Goal: Obtain resource: Download file/media

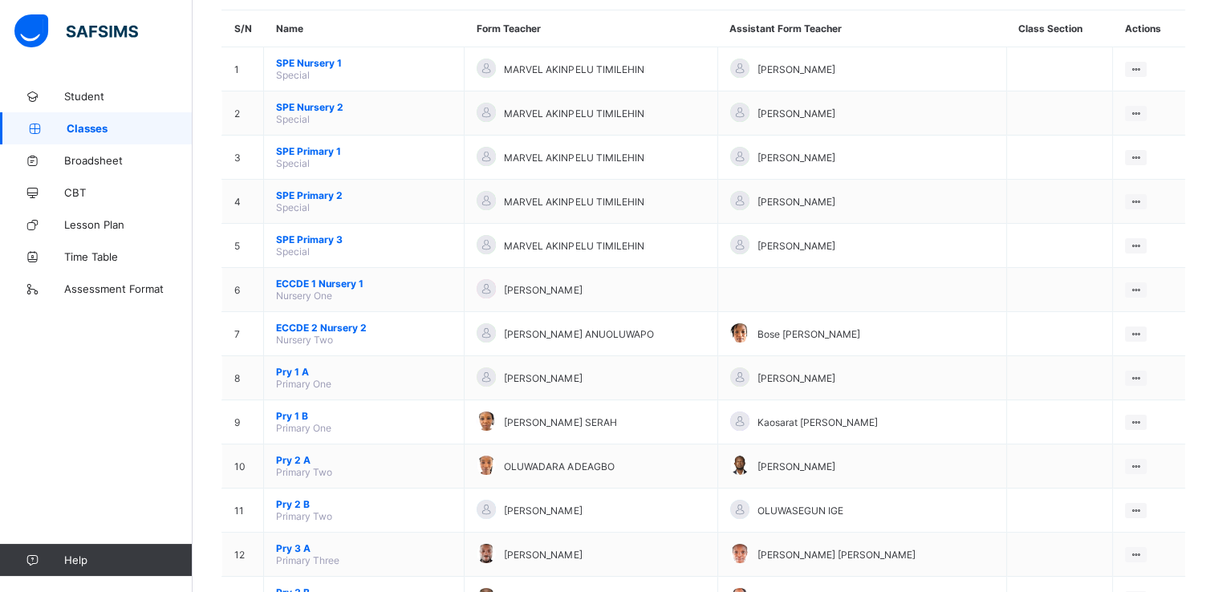
scroll to position [160, 0]
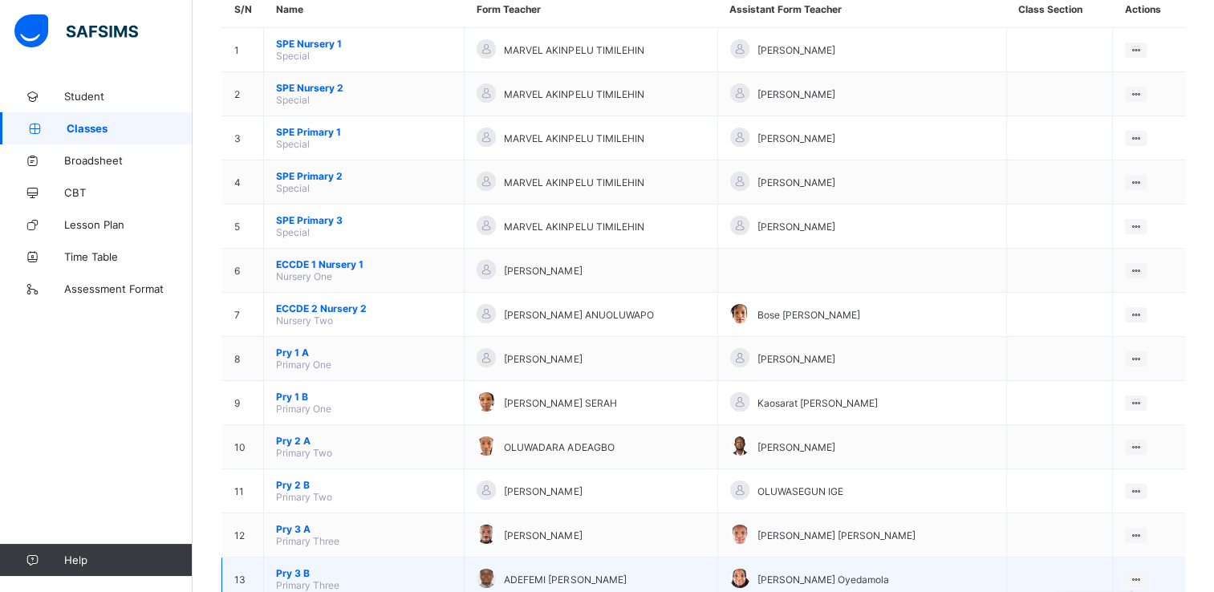
click at [1143, 580] on icon at bounding box center [1136, 580] width 14 height 12
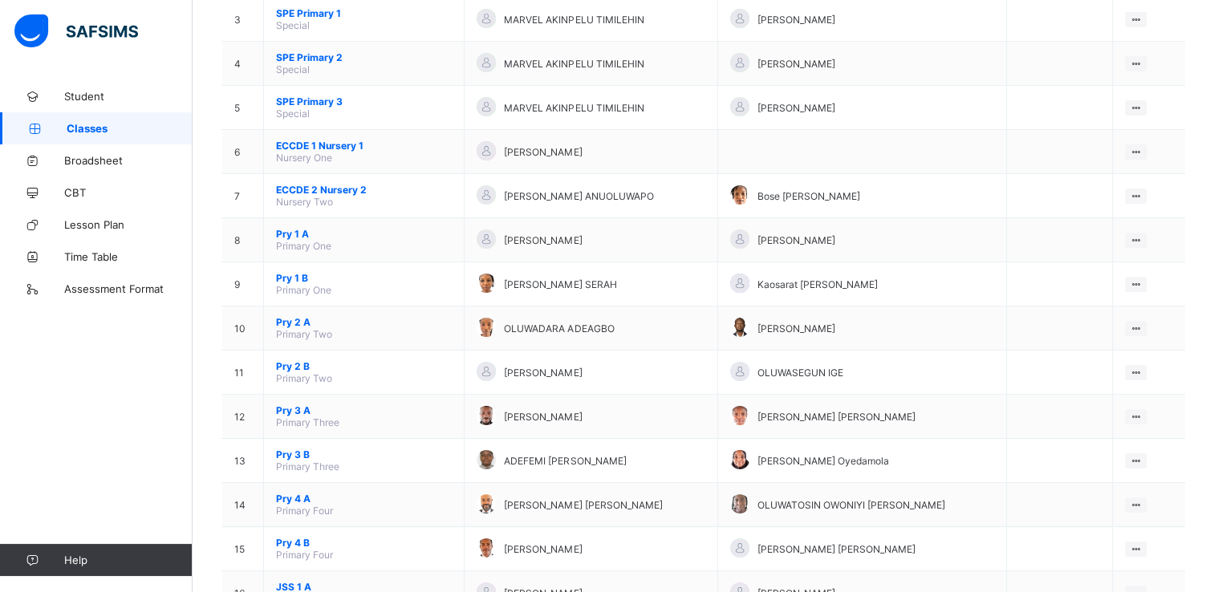
scroll to position [289, 0]
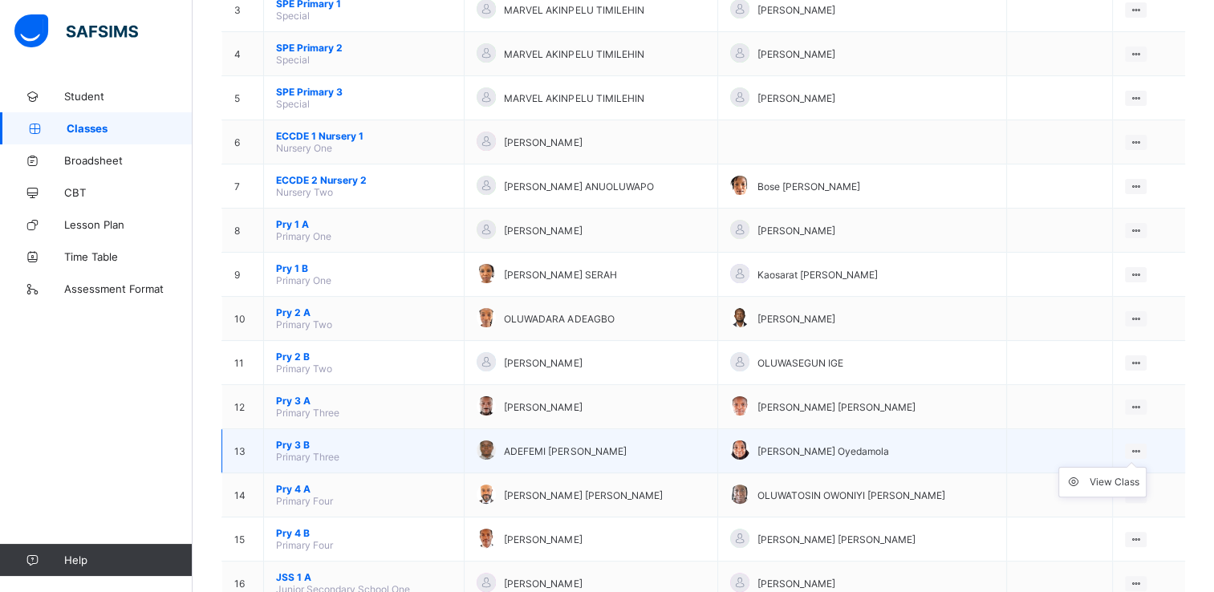
click at [1143, 467] on ul "View Class" at bounding box center [1102, 482] width 88 height 30
click at [1123, 481] on div "View Class" at bounding box center [1115, 482] width 50 height 16
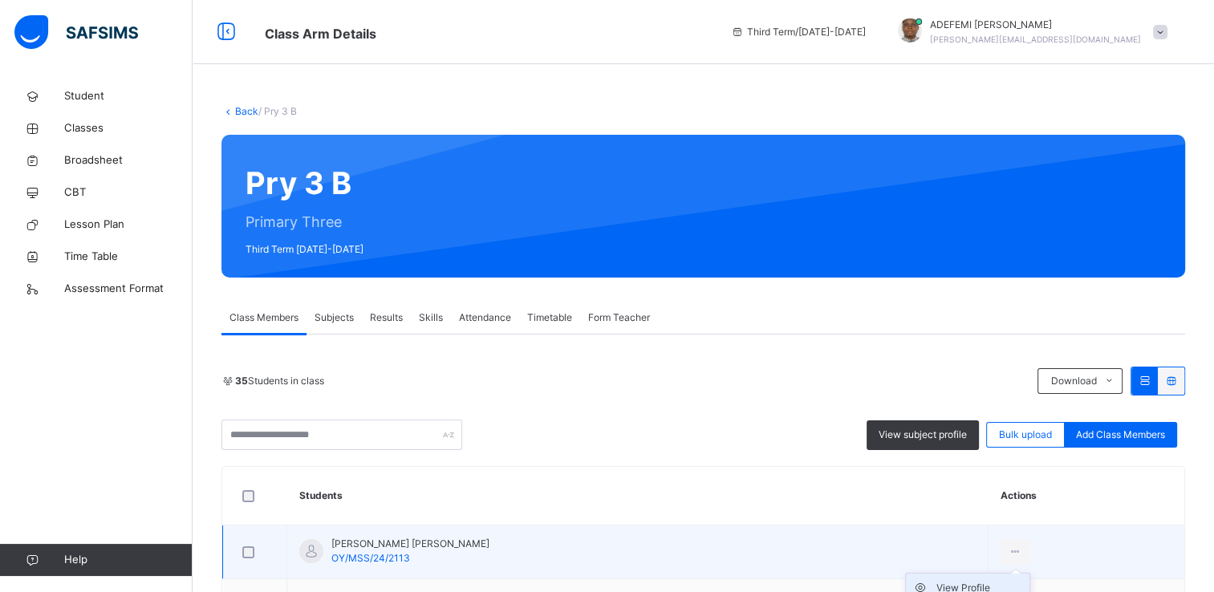
click at [973, 586] on div "View Profile" at bounding box center [979, 588] width 87 height 16
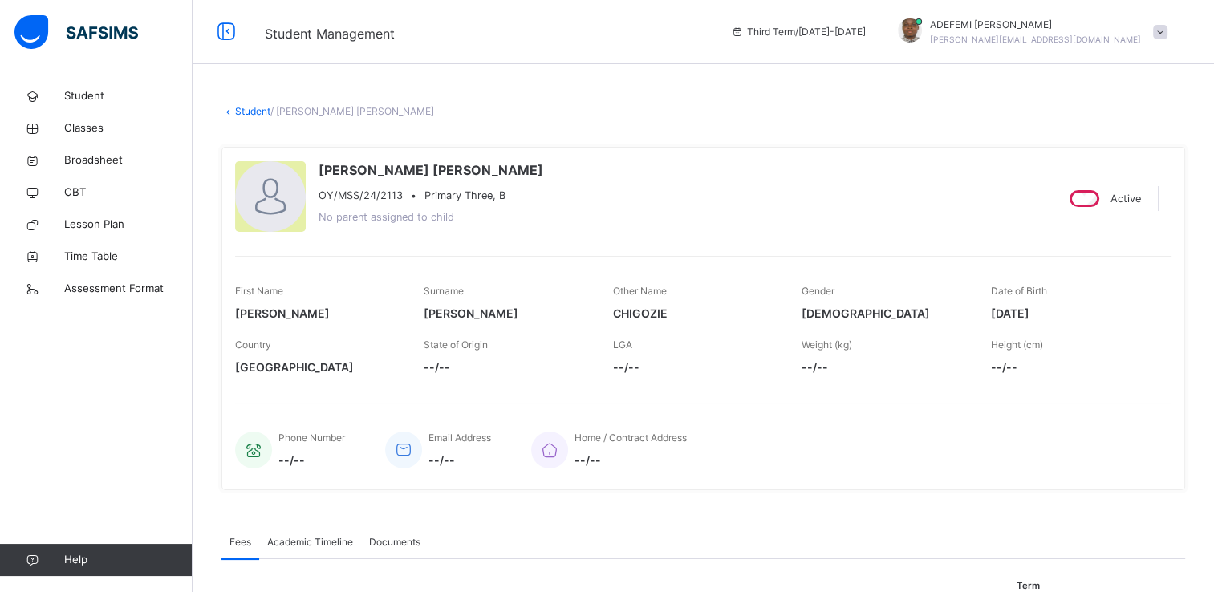
click at [317, 541] on span "Academic Timeline" at bounding box center [310, 542] width 86 height 14
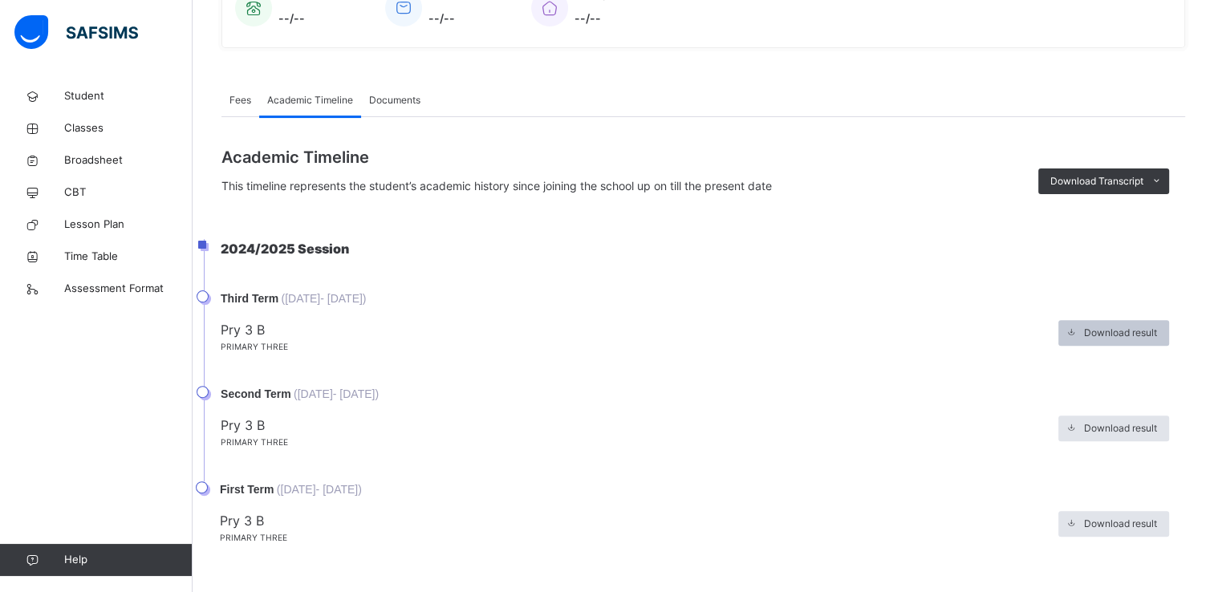
click at [1115, 332] on span "Download result" at bounding box center [1120, 333] width 73 height 14
click at [1078, 333] on icon at bounding box center [1072, 333] width 12 height 13
click at [1125, 335] on span "Download result" at bounding box center [1120, 333] width 73 height 14
click at [1108, 328] on span "Download result" at bounding box center [1120, 333] width 73 height 14
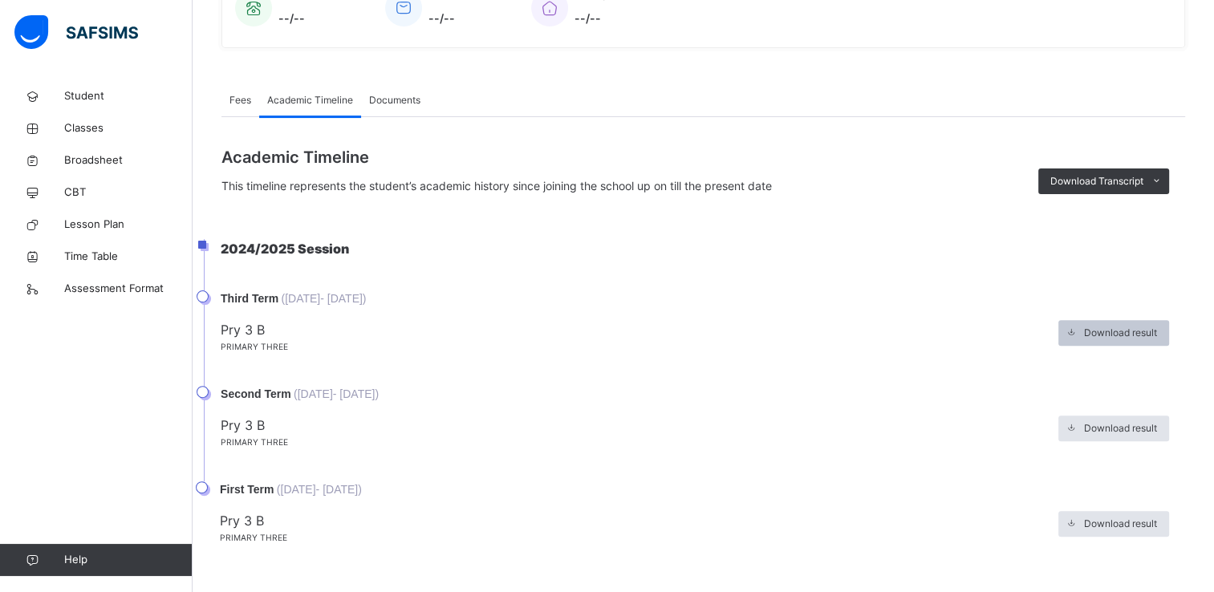
click at [1115, 331] on span "Download result" at bounding box center [1120, 333] width 73 height 14
click at [1146, 330] on span "Download result" at bounding box center [1120, 333] width 73 height 14
click at [1078, 329] on icon at bounding box center [1072, 333] width 12 height 13
click at [1126, 336] on span "Download result" at bounding box center [1120, 333] width 73 height 14
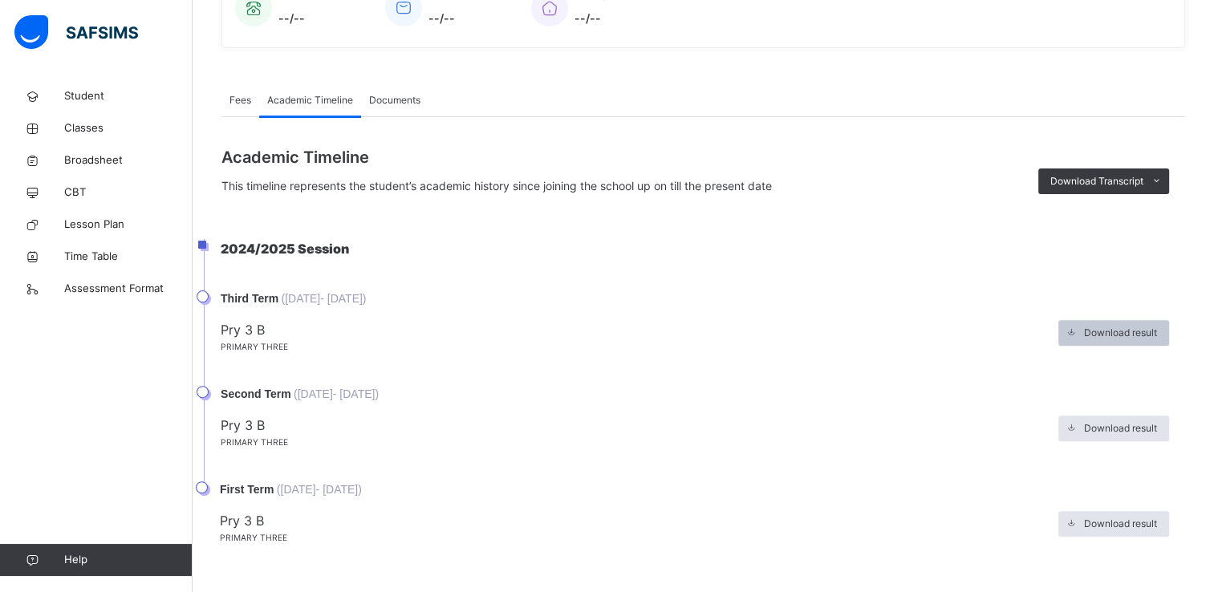
click at [1078, 332] on icon at bounding box center [1072, 333] width 12 height 13
click at [1118, 335] on span "Download result" at bounding box center [1120, 333] width 73 height 14
drag, startPoint x: 1118, startPoint y: 335, endPoint x: 1086, endPoint y: 331, distance: 31.7
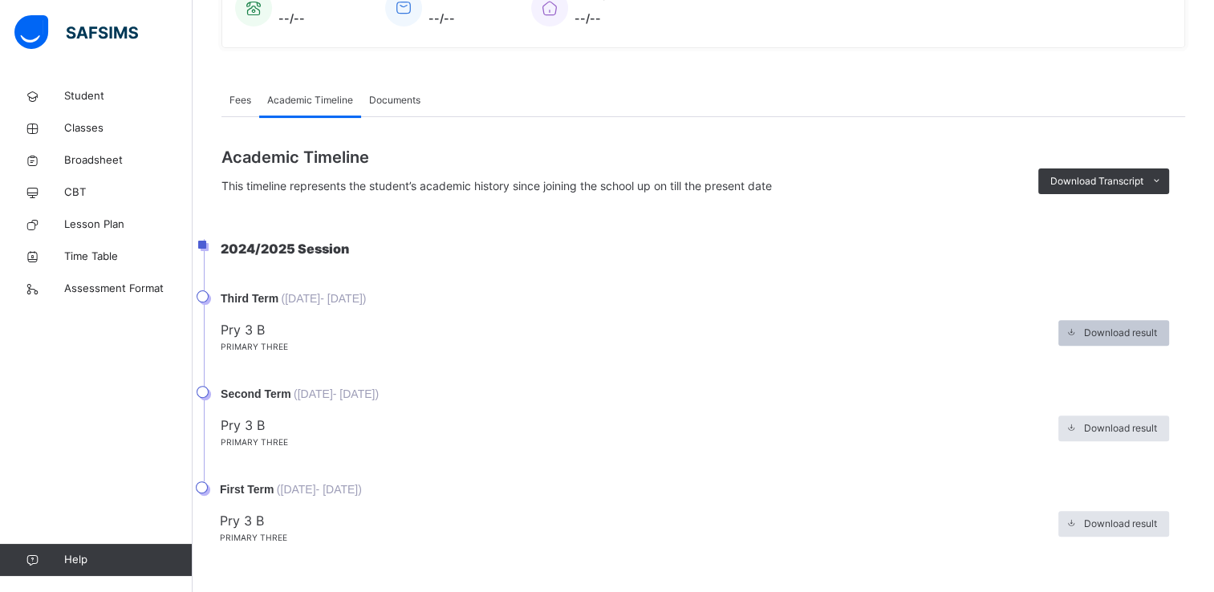
click at [1078, 331] on icon at bounding box center [1072, 333] width 12 height 13
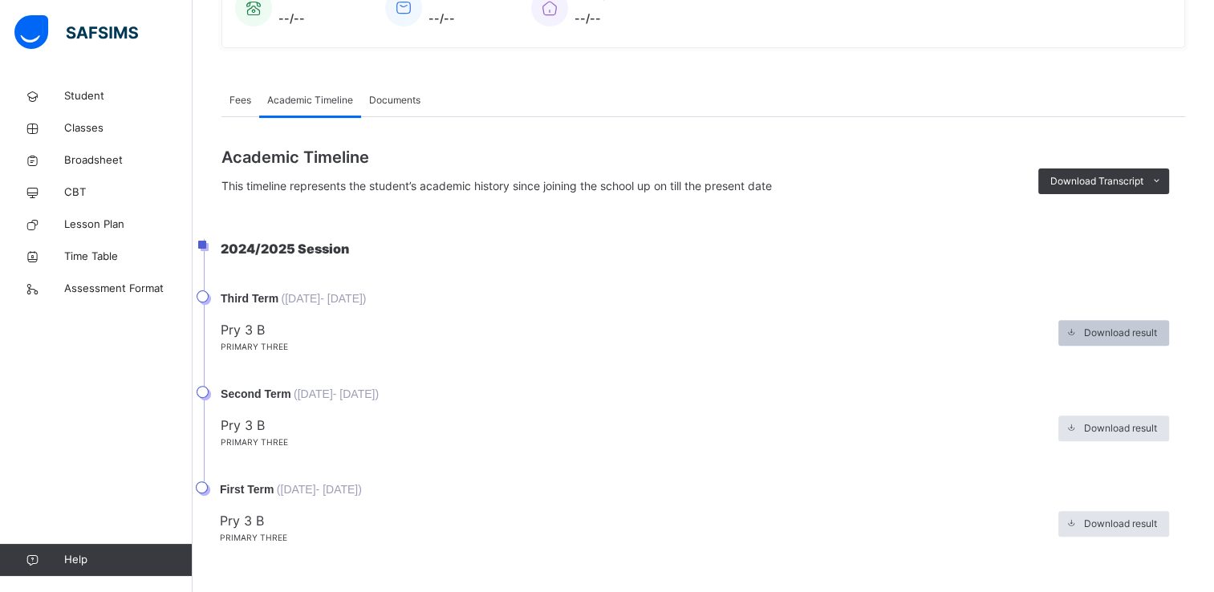
click at [1078, 331] on icon at bounding box center [1072, 333] width 12 height 13
click at [1168, 170] on span at bounding box center [1156, 182] width 26 height 26
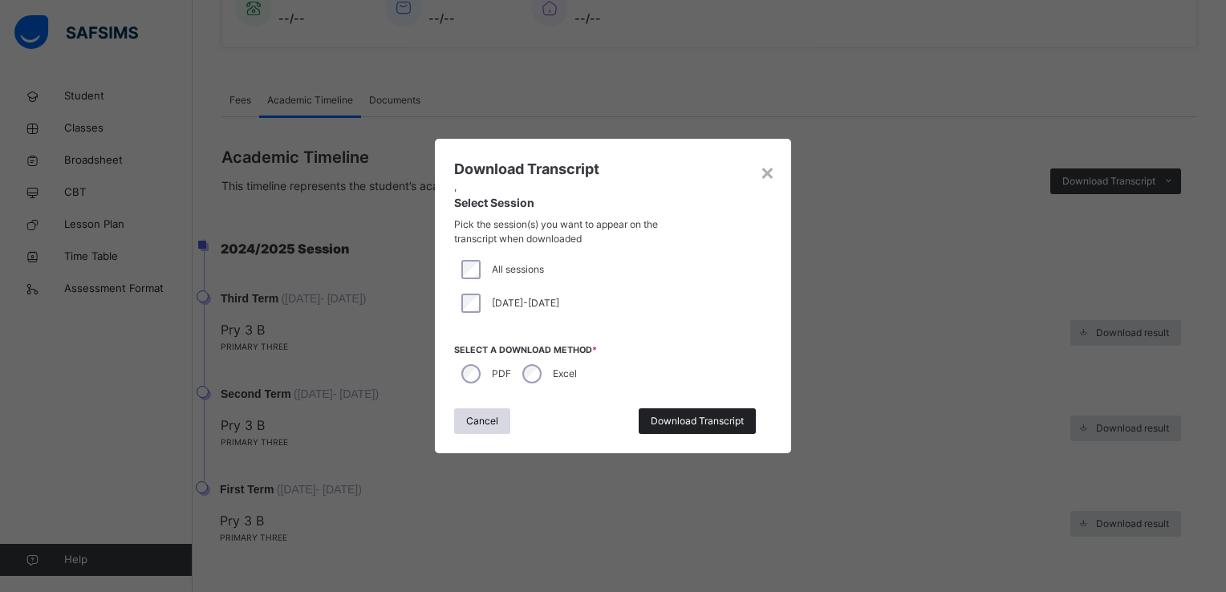
click at [684, 420] on span "Download Transcript" at bounding box center [697, 421] width 93 height 14
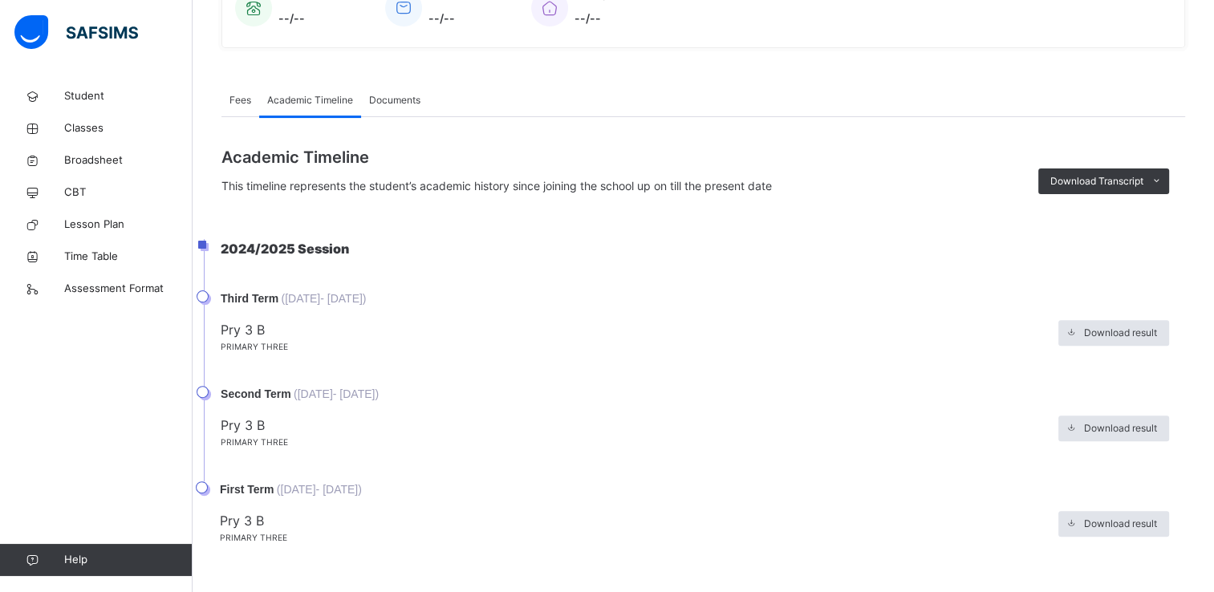
scroll to position [0, 0]
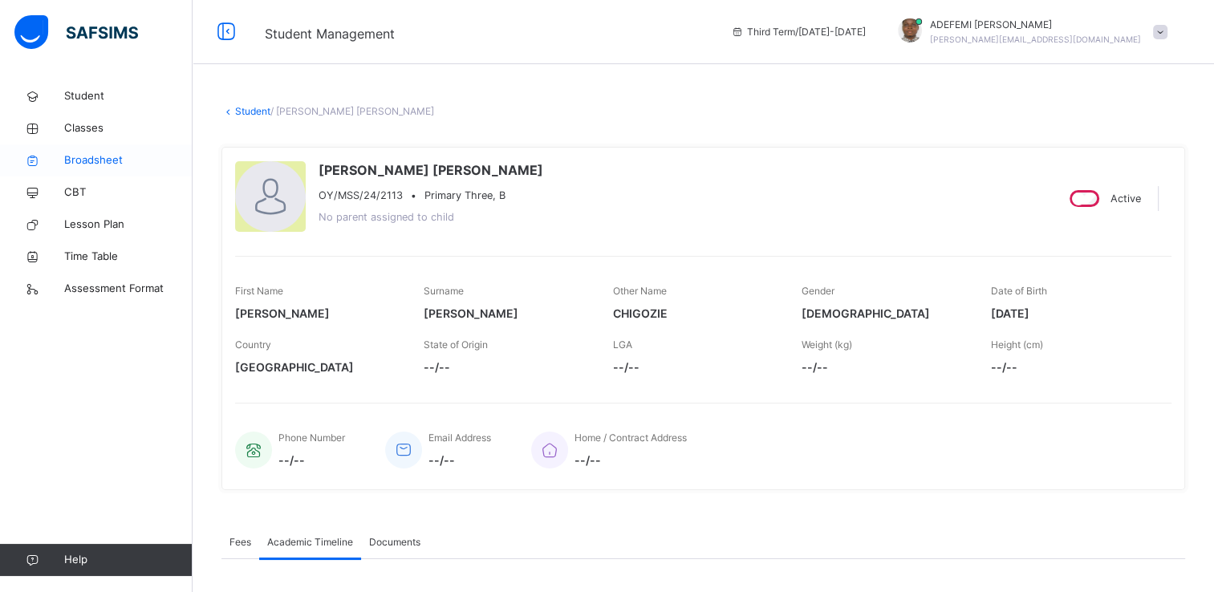
click at [95, 165] on span "Broadsheet" at bounding box center [128, 160] width 128 height 16
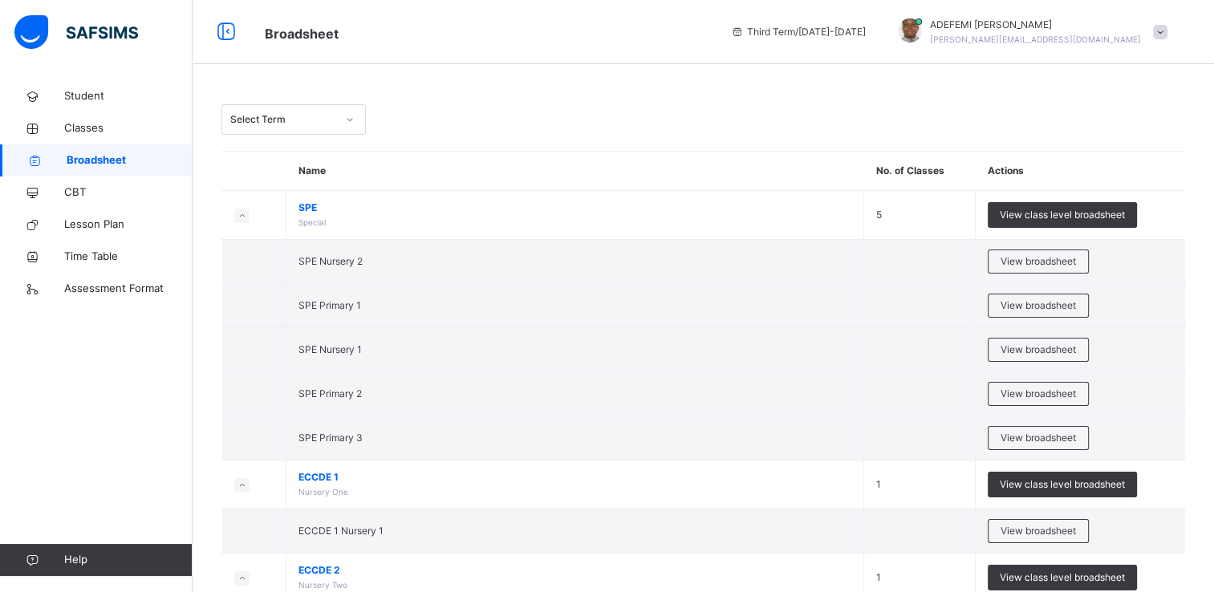
scroll to position [518, 0]
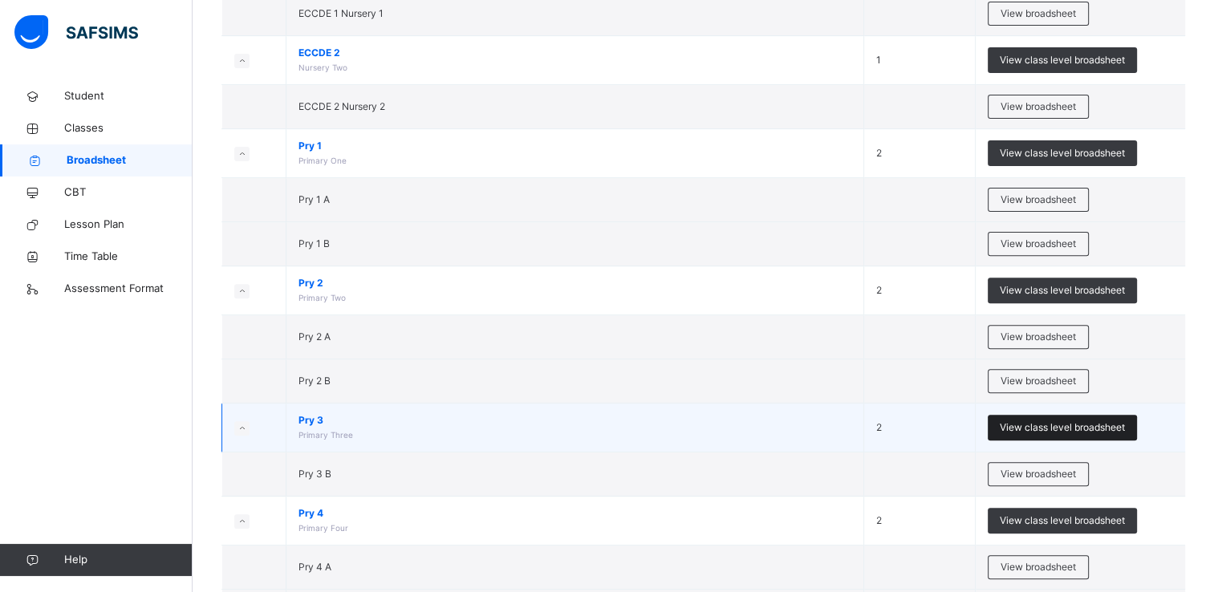
click at [1053, 425] on span "View class level broadsheet" at bounding box center [1062, 427] width 125 height 14
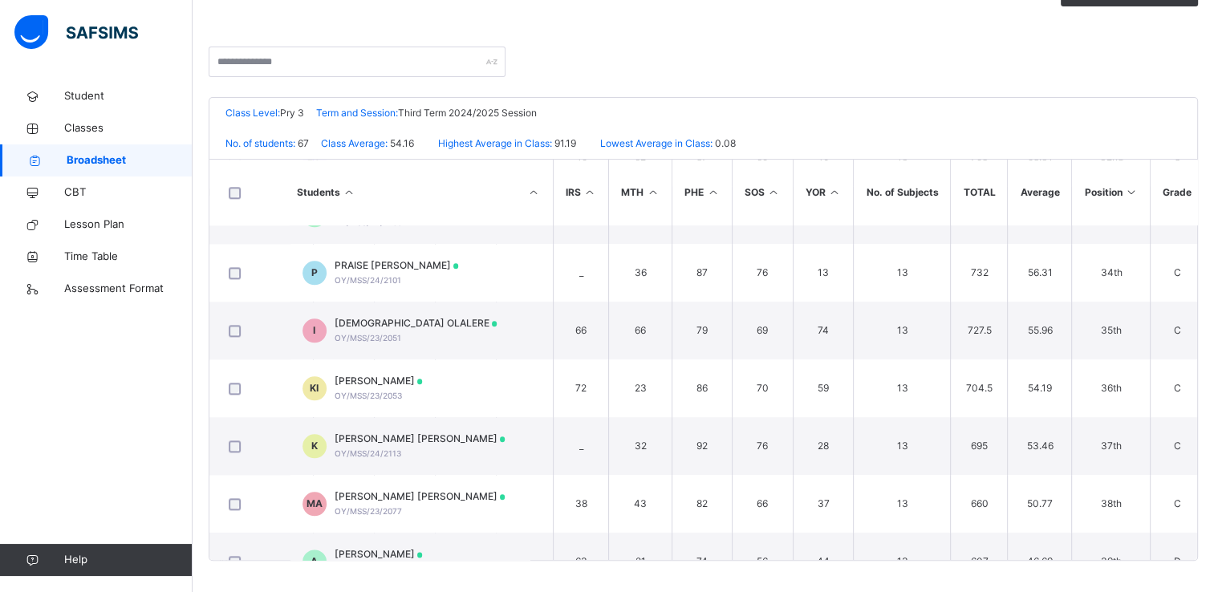
scroll to position [1905, 528]
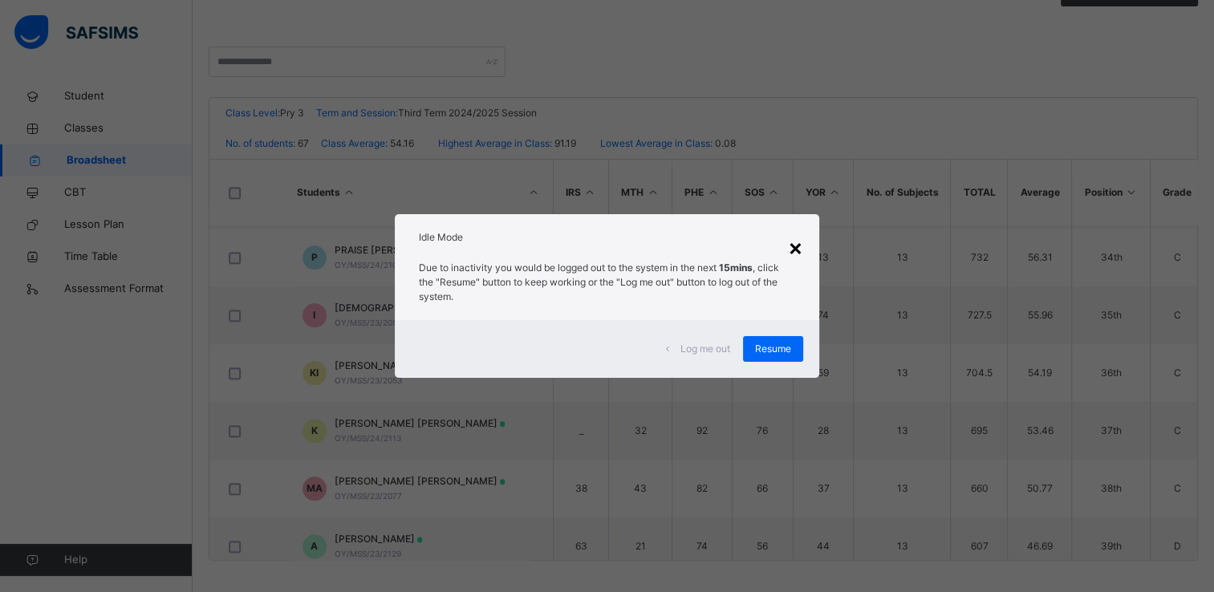
click at [798, 253] on div "×" at bounding box center [795, 247] width 15 height 34
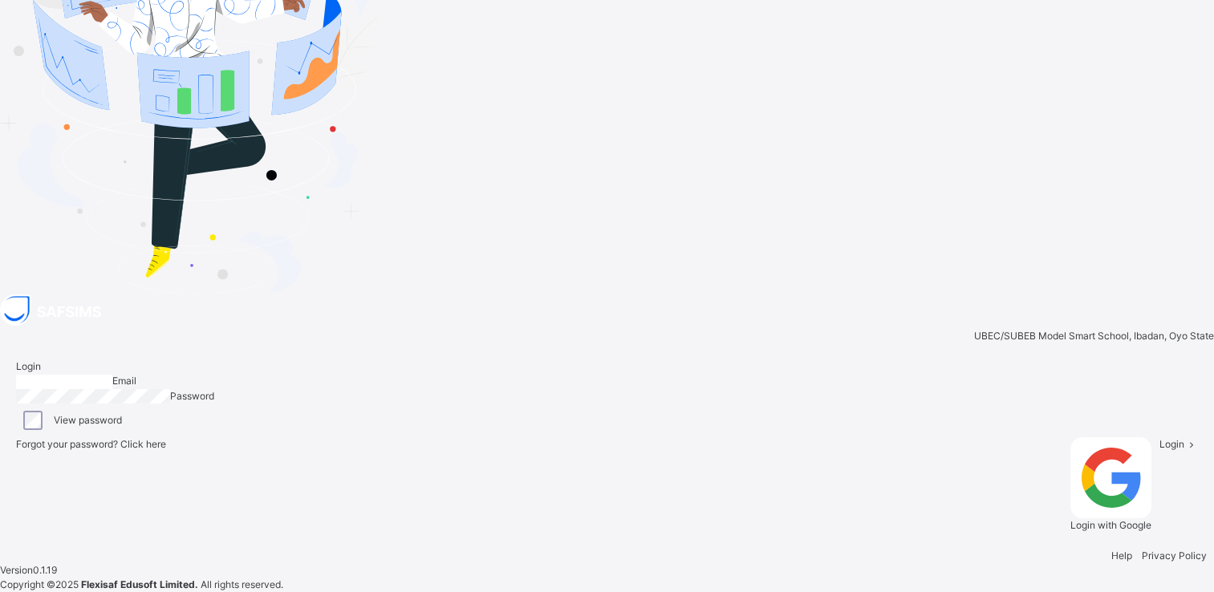
type input "**********"
